Goal: Book appointment/travel/reservation

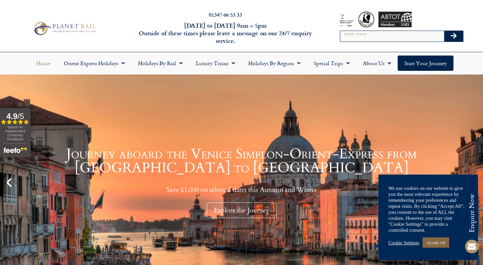
click at [439, 243] on link "Accept All" at bounding box center [436, 242] width 27 height 10
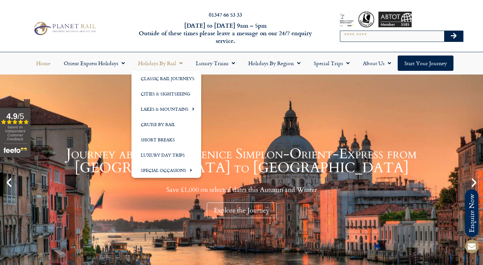
click at [161, 64] on link "Holidays by Rail" at bounding box center [160, 62] width 58 height 15
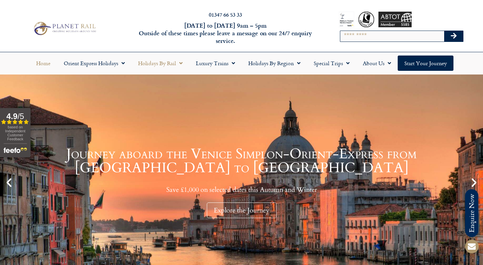
click at [161, 64] on link "Holidays by Rail" at bounding box center [160, 62] width 58 height 15
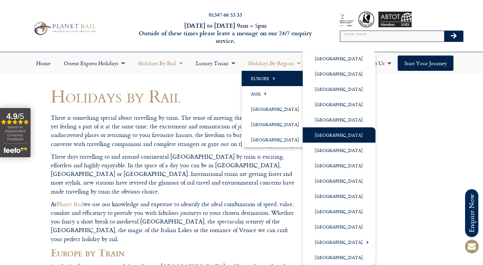
click at [339, 134] on link "[GEOGRAPHIC_DATA]" at bounding box center [339, 134] width 73 height 15
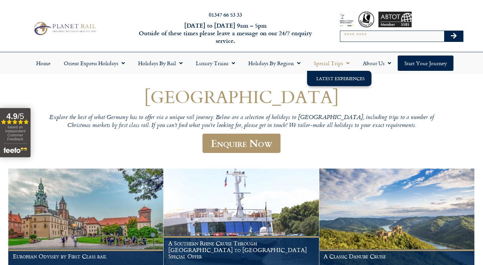
click at [332, 76] on link "Latest Experiences" at bounding box center [339, 78] width 64 height 15
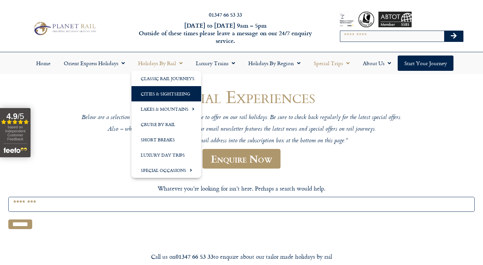
click at [171, 93] on link "Cities & Sightseeing" at bounding box center [166, 93] width 70 height 15
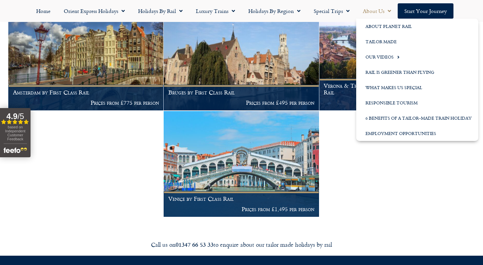
scroll to position [2662, 0]
